Goal: Information Seeking & Learning: Learn about a topic

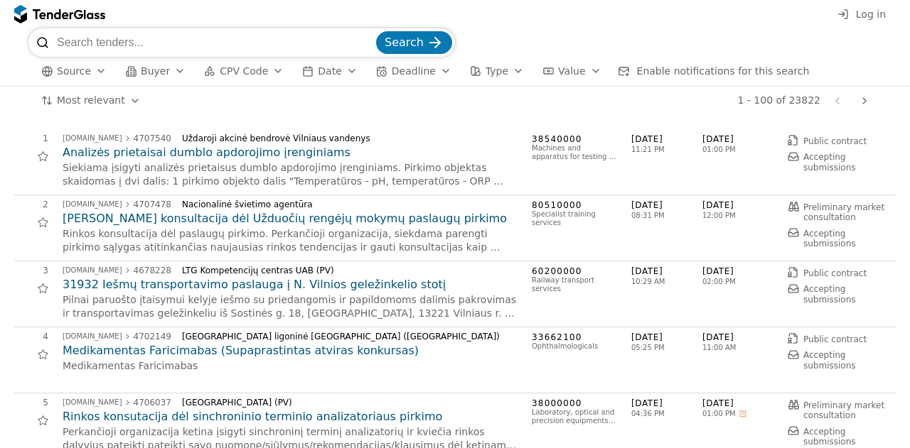
click at [255, 73] on button "CPV Code" at bounding box center [243, 72] width 91 height 18
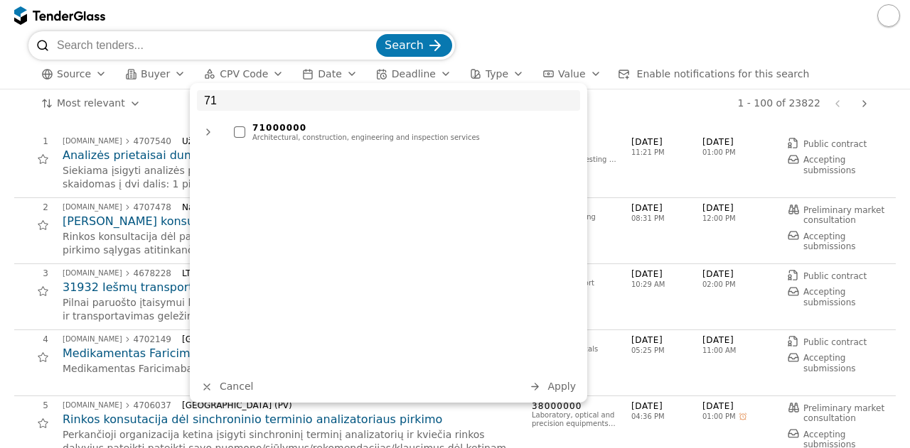
type input "71"
click at [269, 134] on div "Architectural, construction, engineering and inspection services" at bounding box center [412, 138] width 320 height 9
click at [570, 388] on span "Apply" at bounding box center [561, 386] width 28 height 11
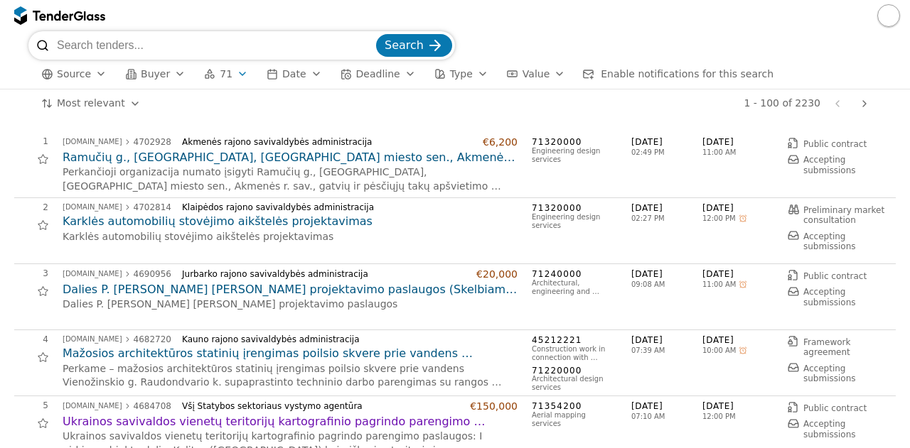
click at [246, 223] on h2 "Karklės automobilių stovėjimo aikštelės projektavimas" at bounding box center [290, 222] width 455 height 16
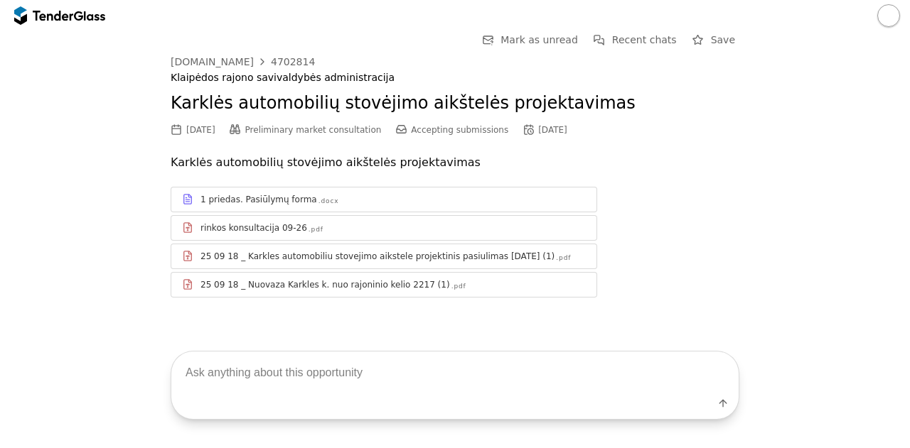
click at [322, 254] on div "25 09 18 _ Karkles automobiliu stovejimo aikstele projektinis pasiulimas 2025-0…" at bounding box center [377, 256] width 354 height 11
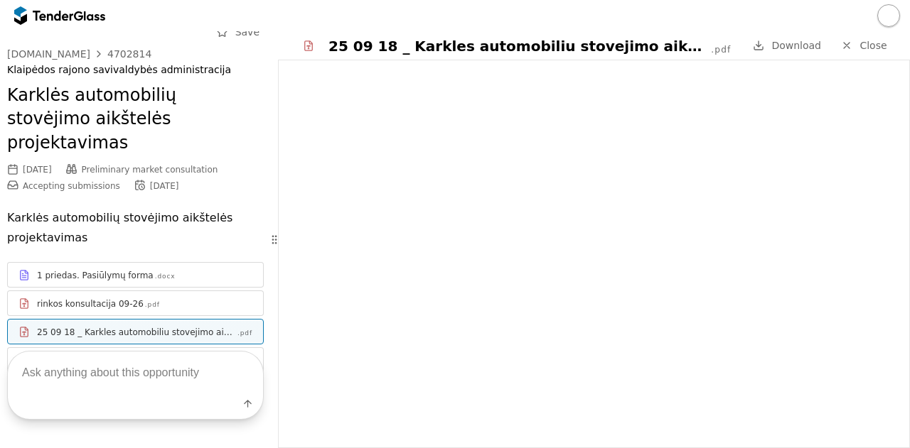
scroll to position [57, 0]
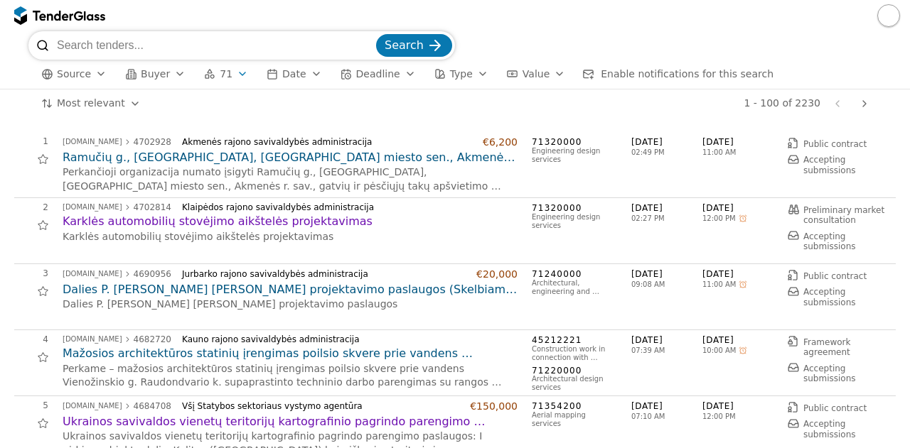
click at [256, 114] on div "1 - 100 of 2230 Previous page Next page" at bounding box center [513, 104] width 721 height 28
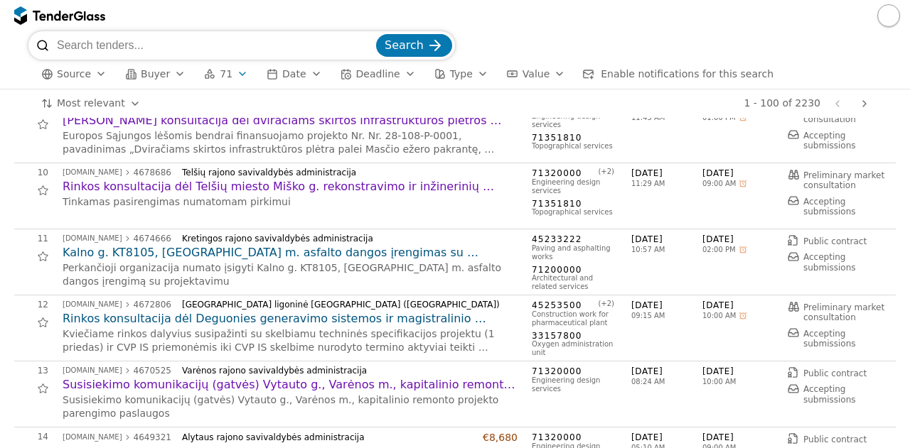
scroll to position [563, 0]
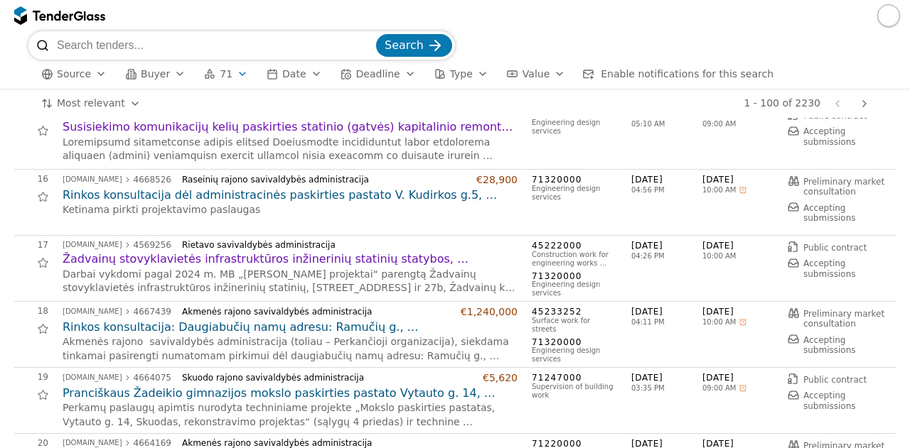
scroll to position [956, 0]
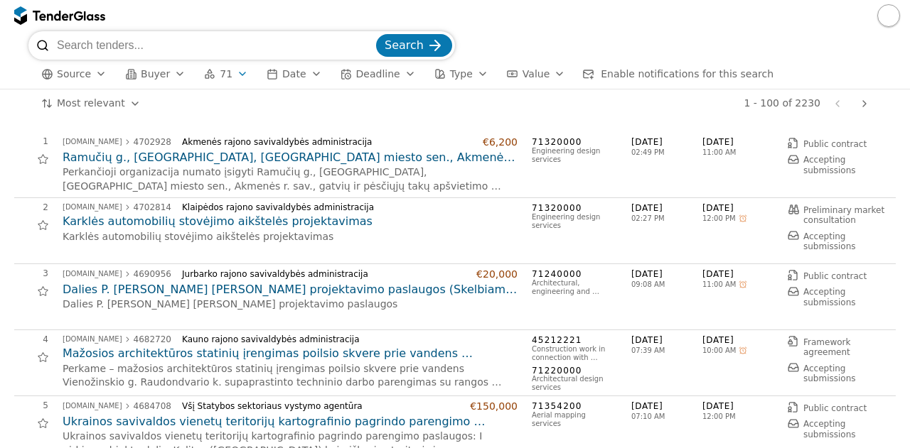
scroll to position [956, 0]
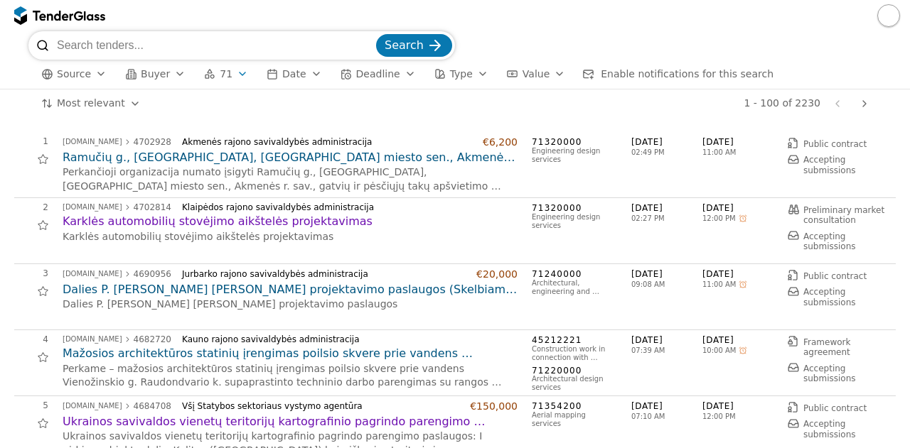
click at [220, 72] on span "71" at bounding box center [226, 74] width 13 height 12
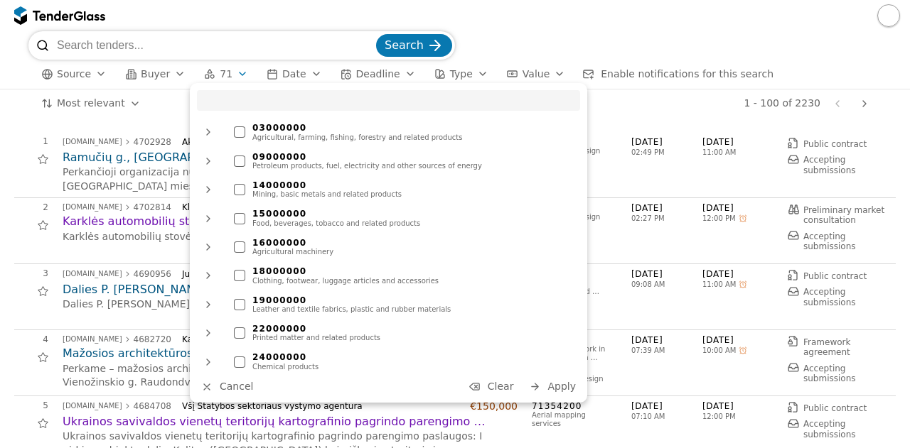
click at [503, 388] on span "Clear" at bounding box center [500, 386] width 26 height 11
click at [567, 386] on span "Apply" at bounding box center [561, 386] width 28 height 11
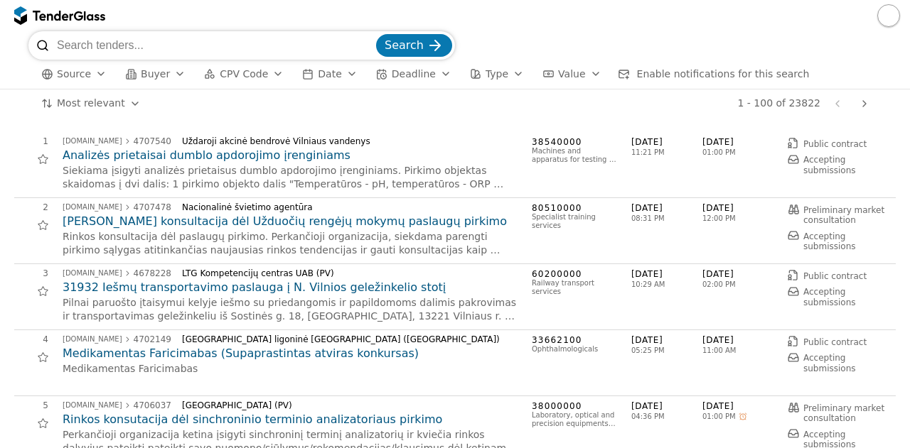
click at [245, 73] on span "CPV Code" at bounding box center [244, 73] width 48 height 11
click at [299, 37] on input "search" at bounding box center [215, 45] width 316 height 28
type input "poveikio aplinkai"
click at [376, 34] on button "Search" at bounding box center [414, 45] width 76 height 23
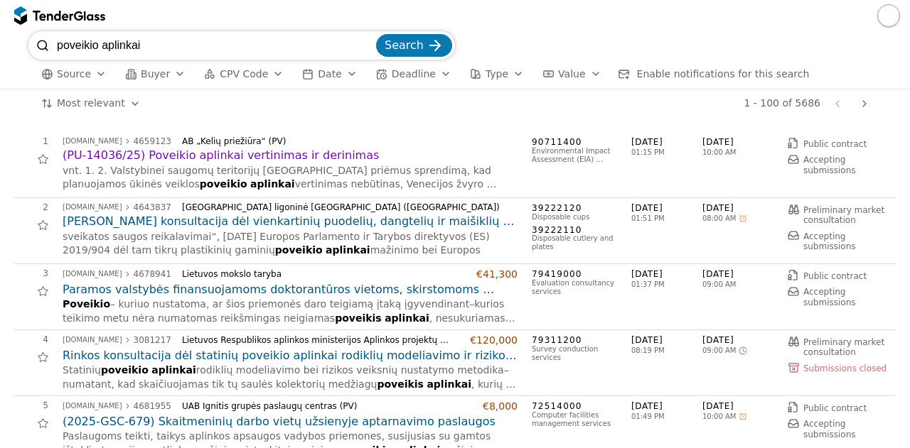
click at [283, 42] on input "poveikio aplinkai" at bounding box center [215, 45] width 316 height 28
type input "galimybių stud"
click at [376, 34] on button "Search" at bounding box center [414, 45] width 76 height 23
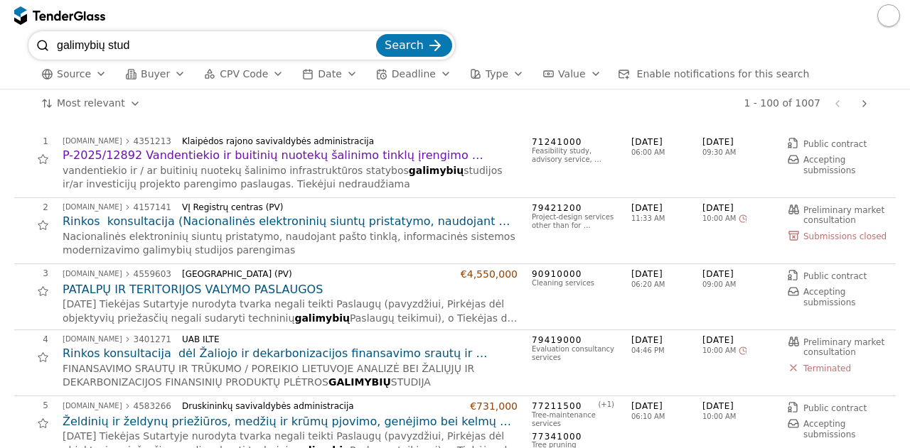
click at [296, 46] on input "galimybių stud" at bounding box center [215, 45] width 316 height 28
type input "g"
type input "teritorijų planavimo"
click at [376, 34] on button "Search" at bounding box center [414, 45] width 76 height 23
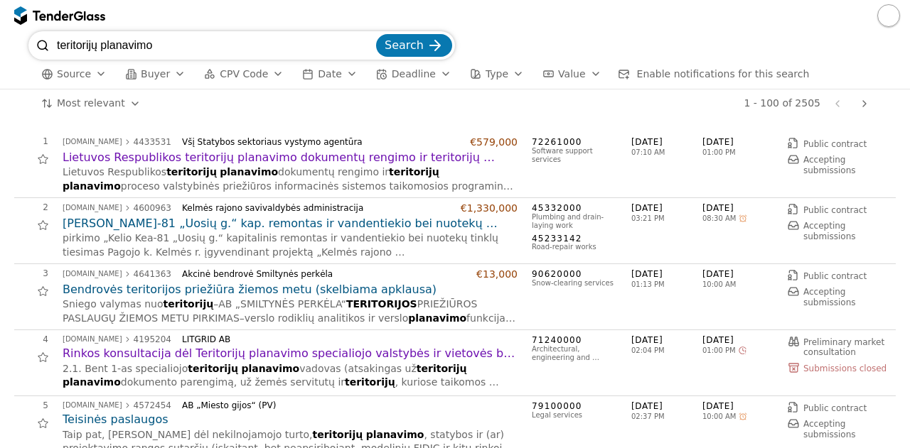
click at [23, 316] on div "3 viesiejipirkimai.lt 4641363 Akcinė bendrovė Smiltynės perkėla €13,000 Bendrov…" at bounding box center [450, 297] width 873 height 57
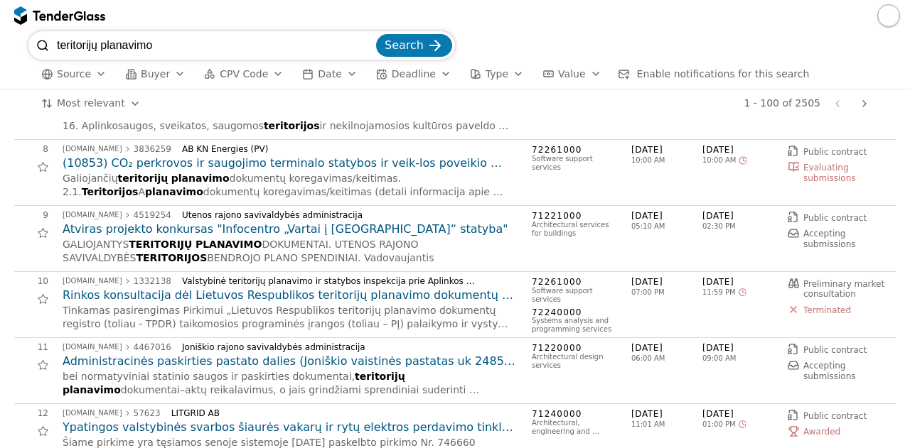
scroll to position [483, 0]
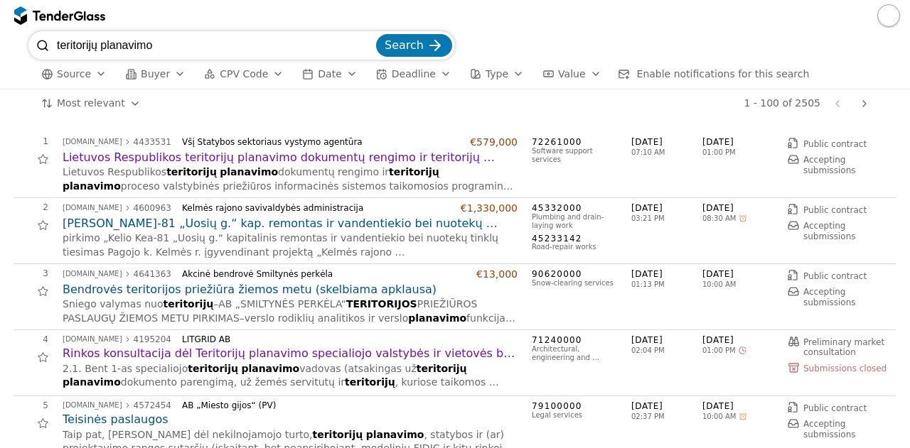
click at [373, 46] on input "teritorijų planavimo" at bounding box center [215, 45] width 316 height 28
click at [241, 80] on span "CPV Code" at bounding box center [244, 73] width 48 height 11
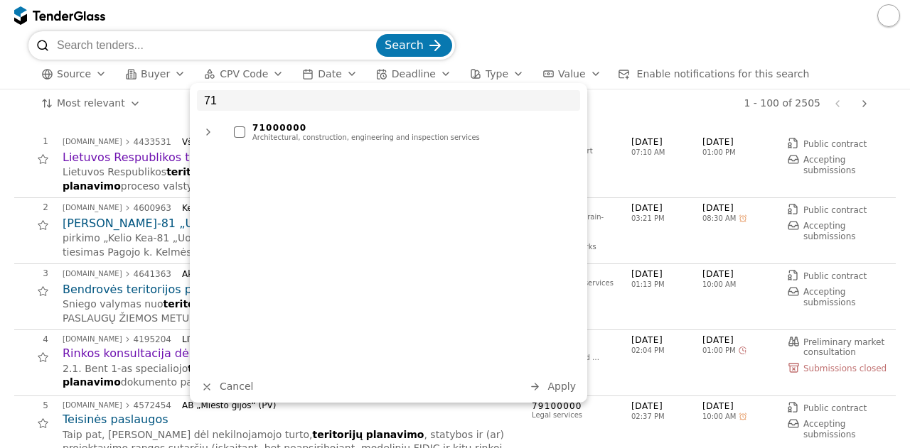
type input "71"
click at [273, 135] on div "Architectural, construction, engineering and inspection services" at bounding box center [412, 138] width 320 height 9
click at [558, 388] on span "Apply" at bounding box center [561, 386] width 28 height 11
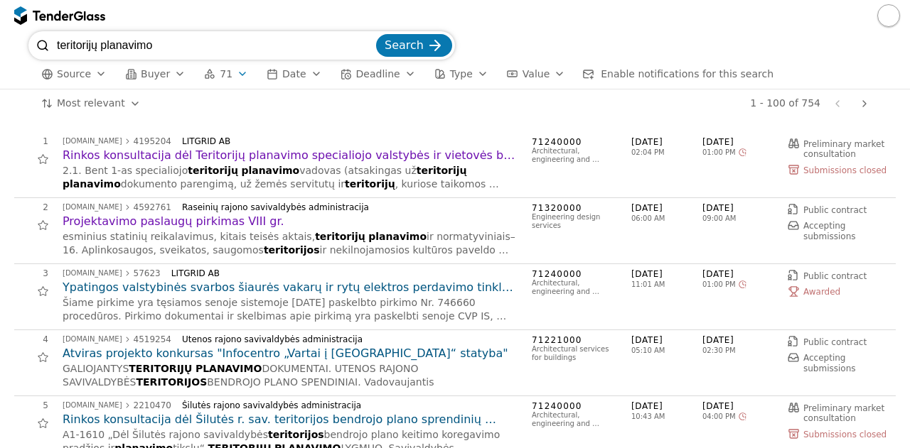
click at [266, 53] on input "teritorijų planavimo" at bounding box center [215, 45] width 316 height 28
click at [379, 51] on div "Search" at bounding box center [414, 45] width 82 height 28
click at [369, 49] on input "teritorijų planavimo" at bounding box center [215, 45] width 316 height 28
click at [373, 42] on input "teritorijų planavimo" at bounding box center [215, 45] width 316 height 28
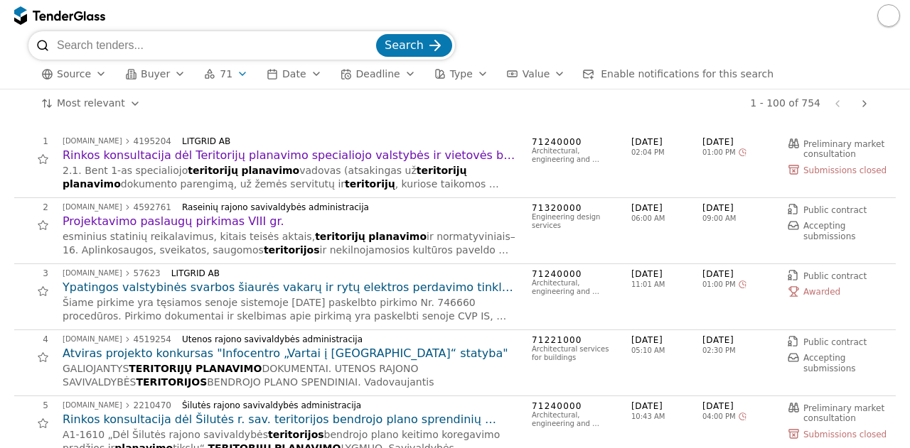
click at [396, 45] on span "Search" at bounding box center [403, 45] width 39 height 14
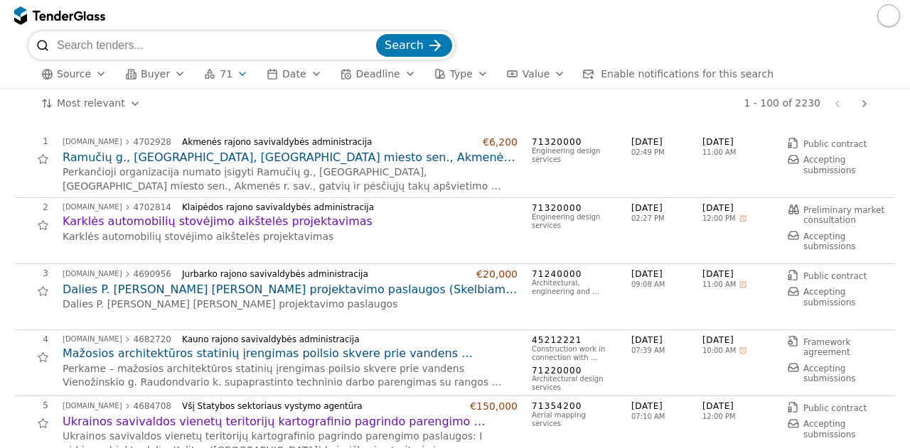
click at [338, 289] on h2 "Dalies P. [PERSON_NAME] [PERSON_NAME] projektavimo paslaugos (Skelbiama apklaus…" at bounding box center [290, 290] width 455 height 16
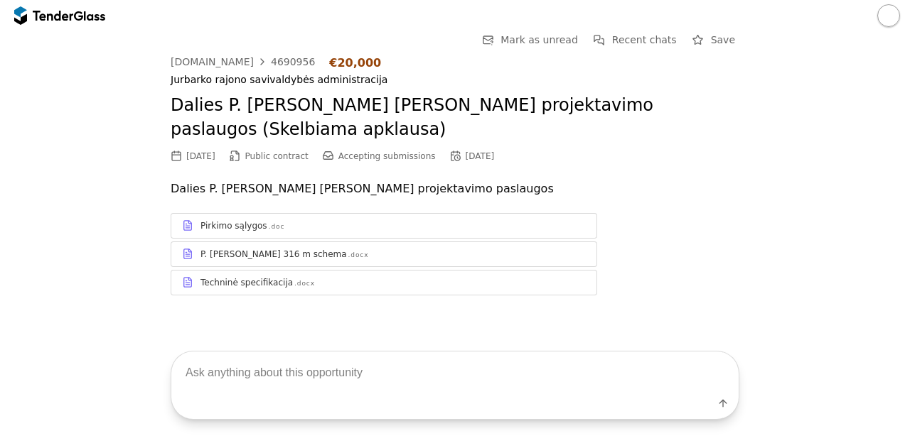
click at [387, 283] on div "Techninė specifikacija .DOCX" at bounding box center [392, 282] width 385 height 11
